Goal: Check status: Check status

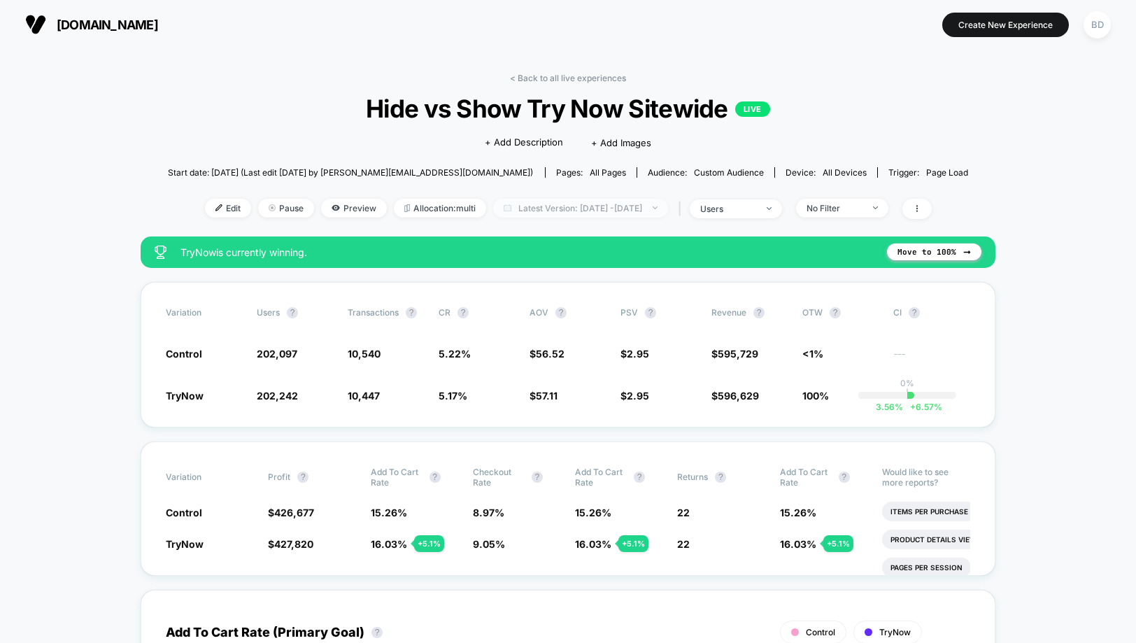
click at [668, 210] on span "Latest Version: [DATE] - [DATE]" at bounding box center [580, 208] width 175 height 19
select select "*"
select select "****"
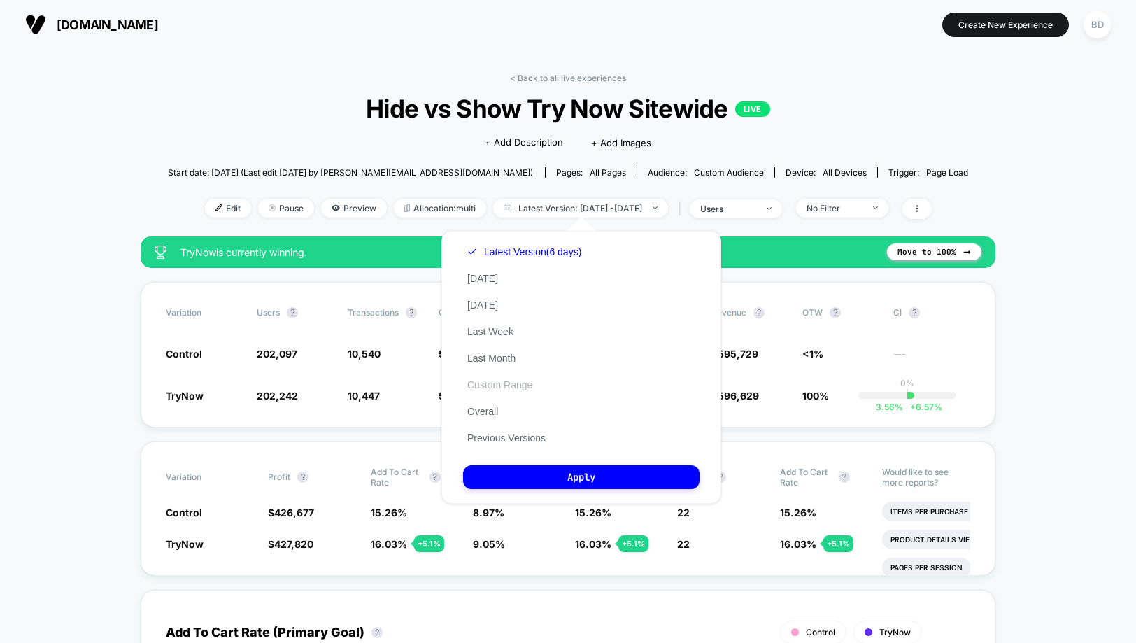
click at [506, 383] on button "Custom Range" at bounding box center [499, 384] width 73 height 13
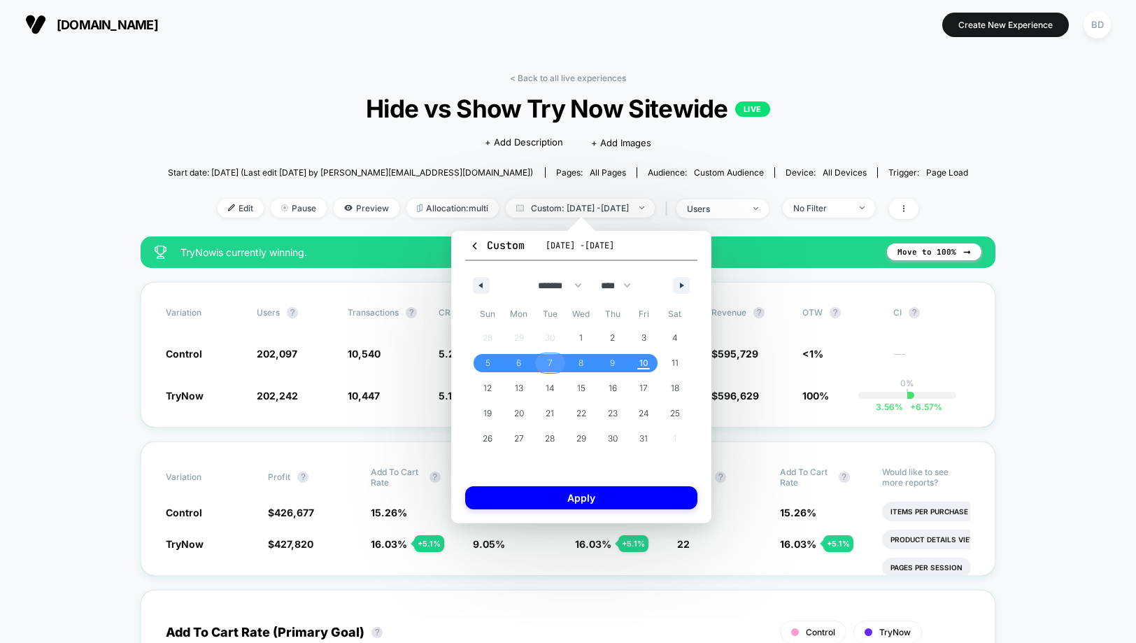
click at [550, 363] on span "7" at bounding box center [550, 362] width 5 height 25
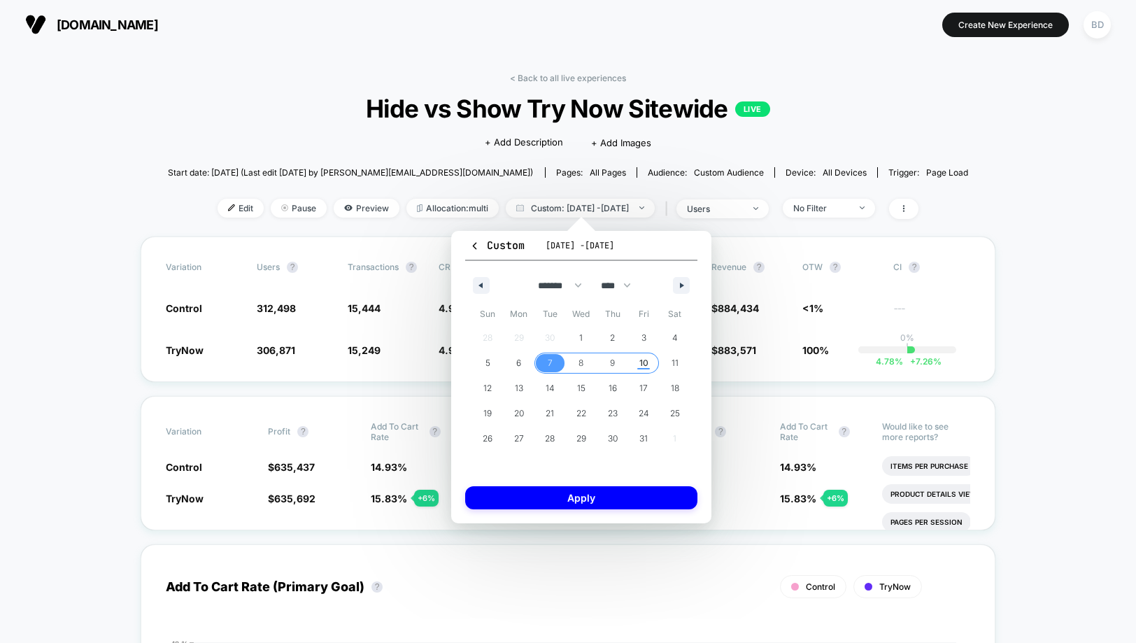
click at [639, 362] on span "10" at bounding box center [643, 363] width 31 height 18
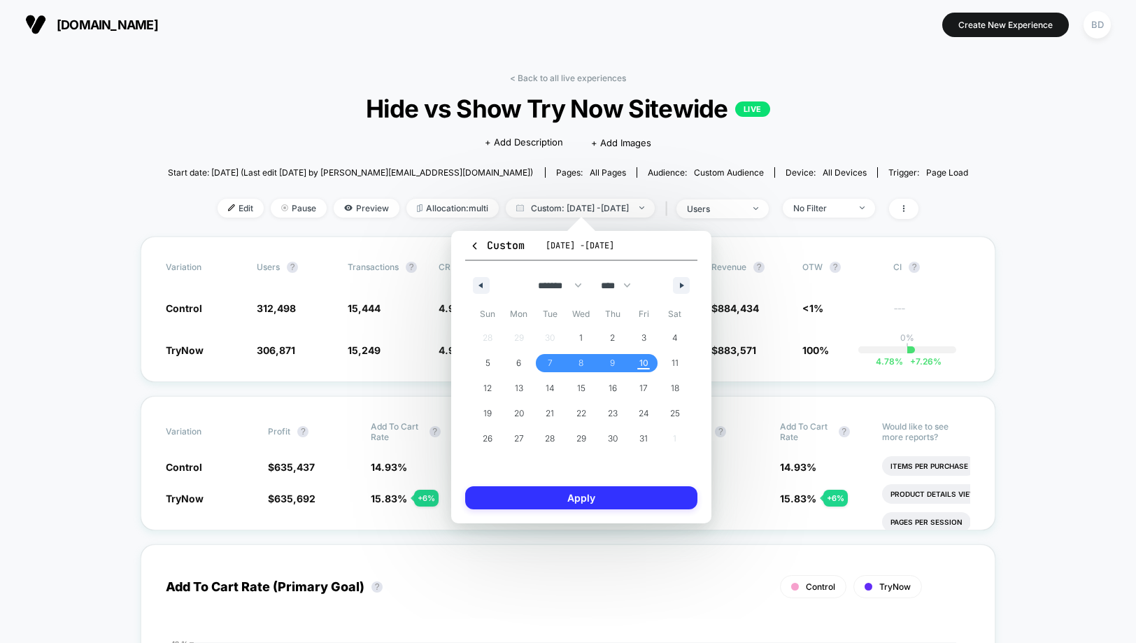
click at [587, 494] on button "Apply" at bounding box center [581, 497] width 232 height 23
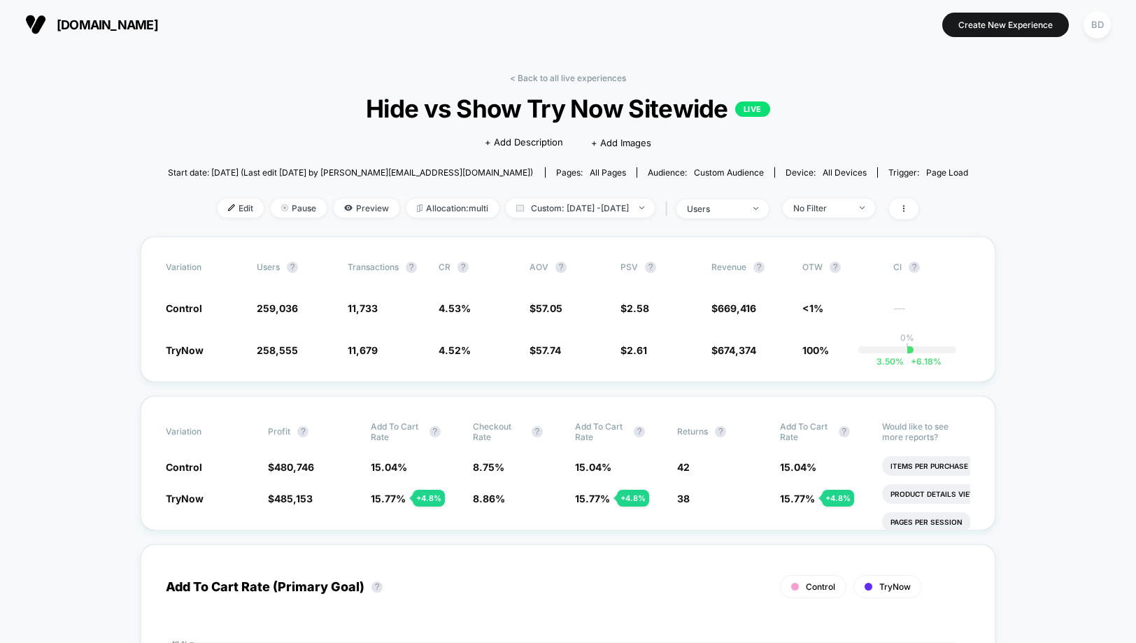
click at [585, 205] on span "Custom: [DATE] - [DATE]" at bounding box center [580, 208] width 149 height 19
